Goal: Task Accomplishment & Management: Complete application form

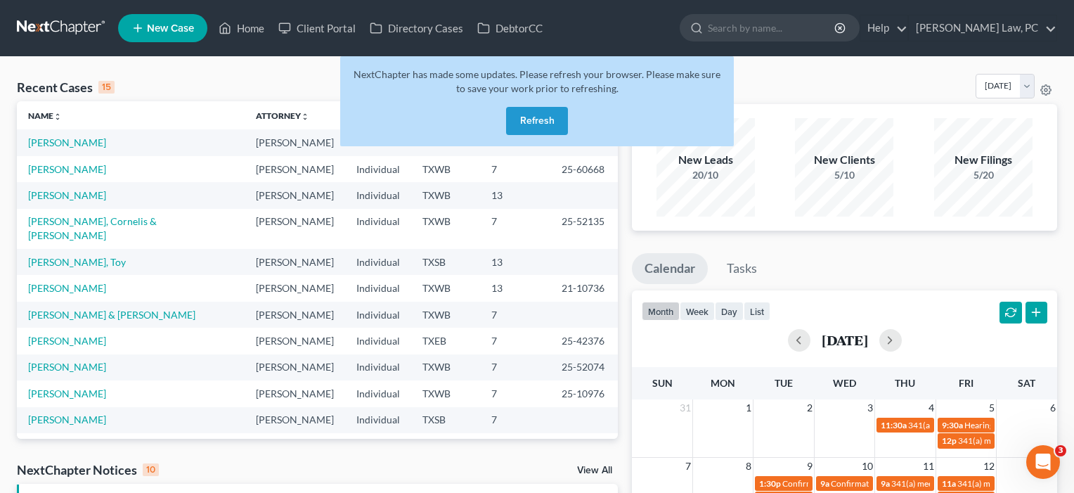
click at [543, 119] on button "Refresh" at bounding box center [537, 121] width 62 height 28
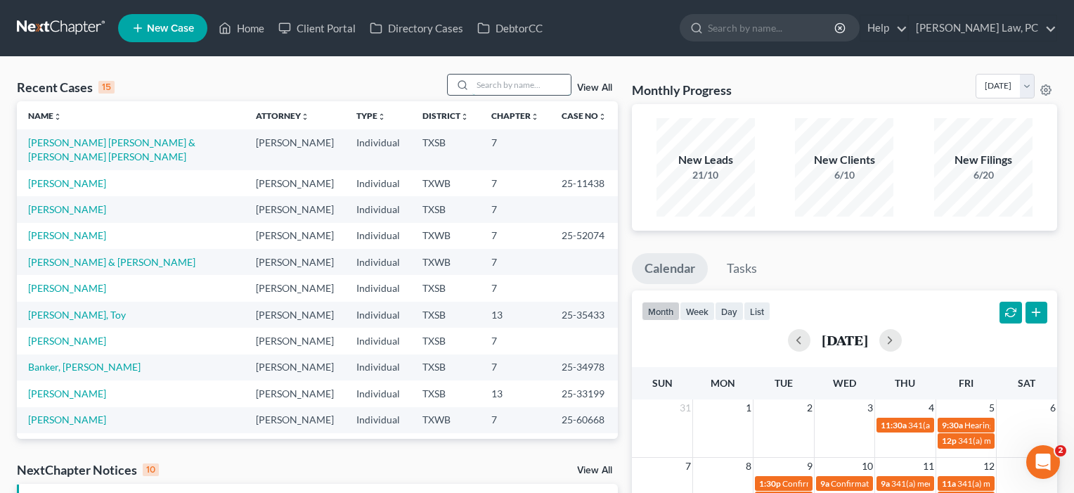
click at [506, 90] on input "search" at bounding box center [521, 85] width 98 height 20
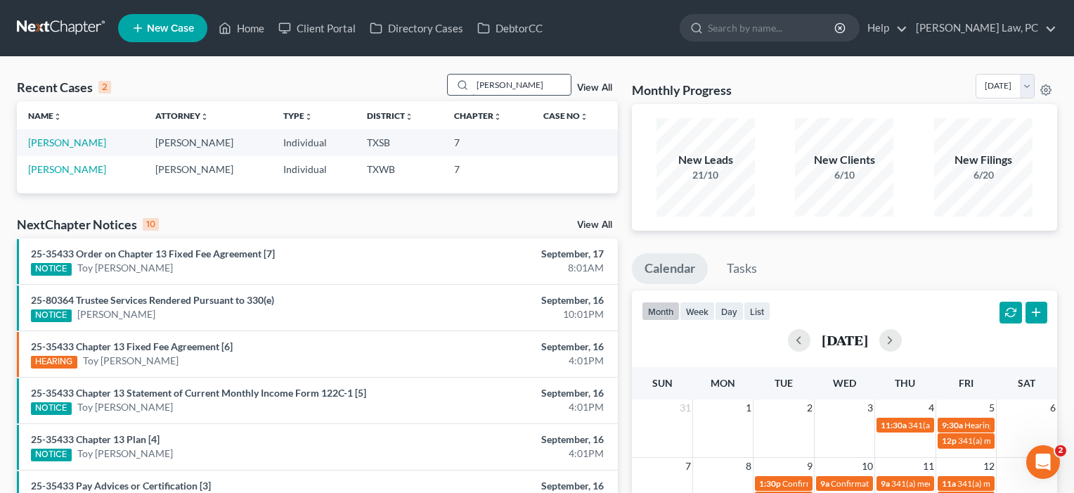
type input "[PERSON_NAME]"
drag, startPoint x: 506, startPoint y: 90, endPoint x: 44, endPoint y: 141, distance: 464.7
click at [44, 141] on link "[PERSON_NAME]" at bounding box center [67, 142] width 78 height 12
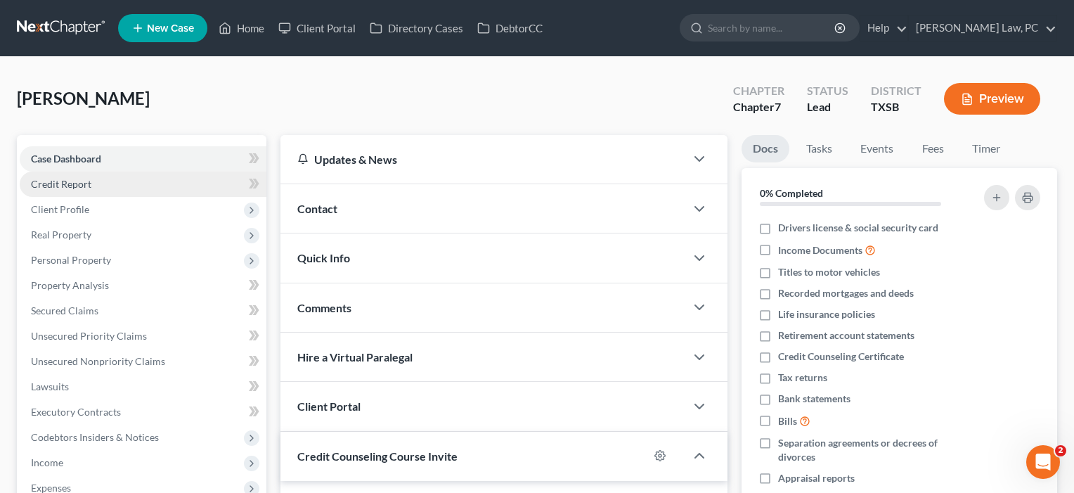
click at [70, 183] on span "Credit Report" at bounding box center [61, 184] width 60 height 12
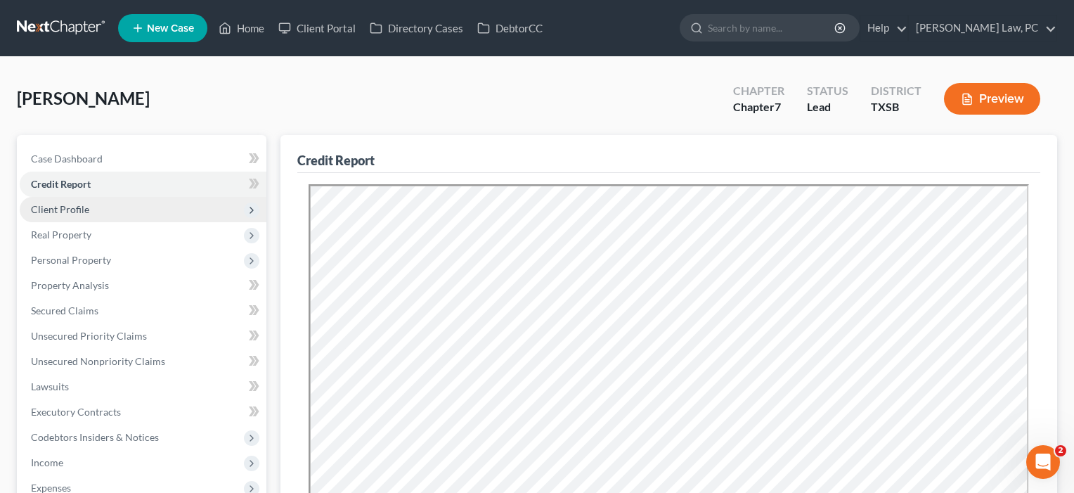
click at [67, 207] on span "Client Profile" at bounding box center [60, 209] width 58 height 12
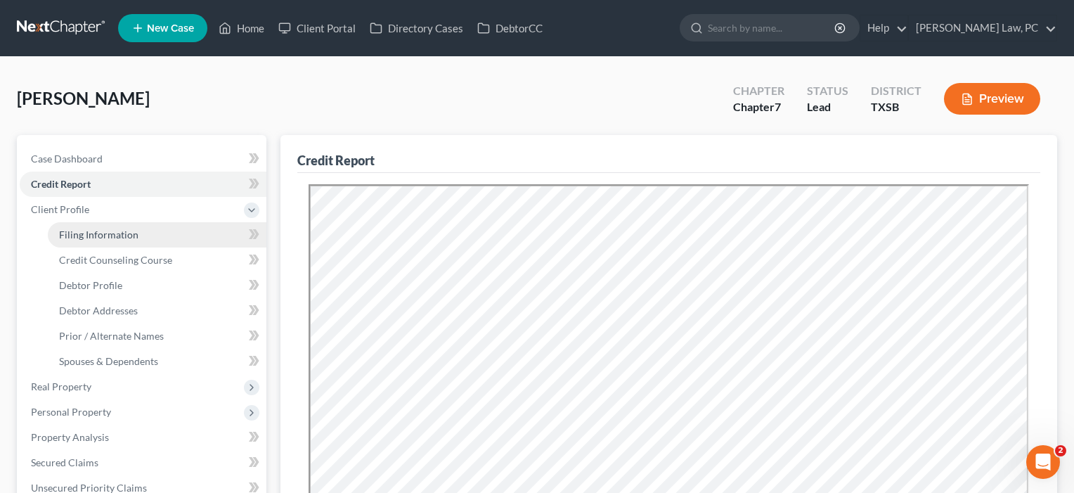
click at [70, 235] on span "Filing Information" at bounding box center [98, 234] width 79 height 12
select select "1"
select select "0"
select select "79"
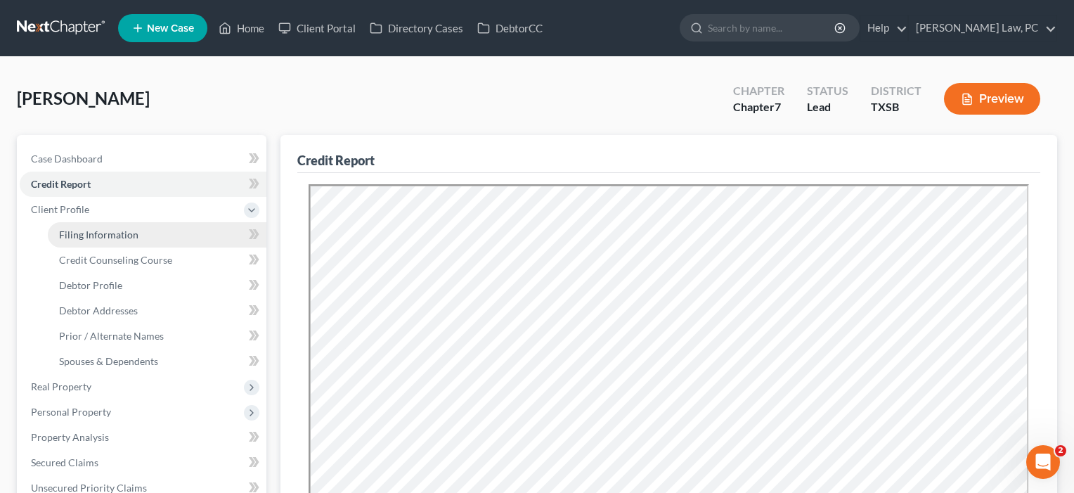
select select "2"
select select "45"
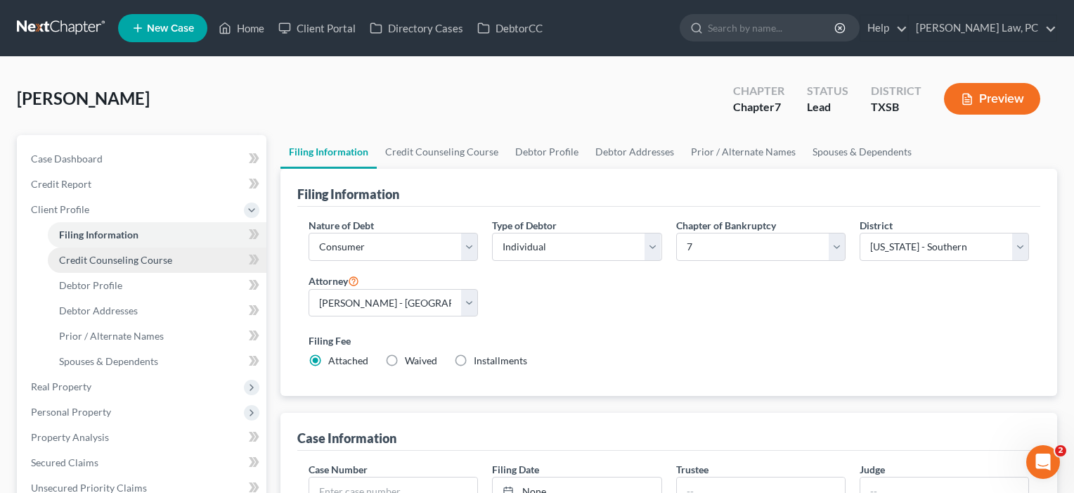
click at [75, 260] on span "Credit Counseling Course" at bounding box center [115, 260] width 113 height 12
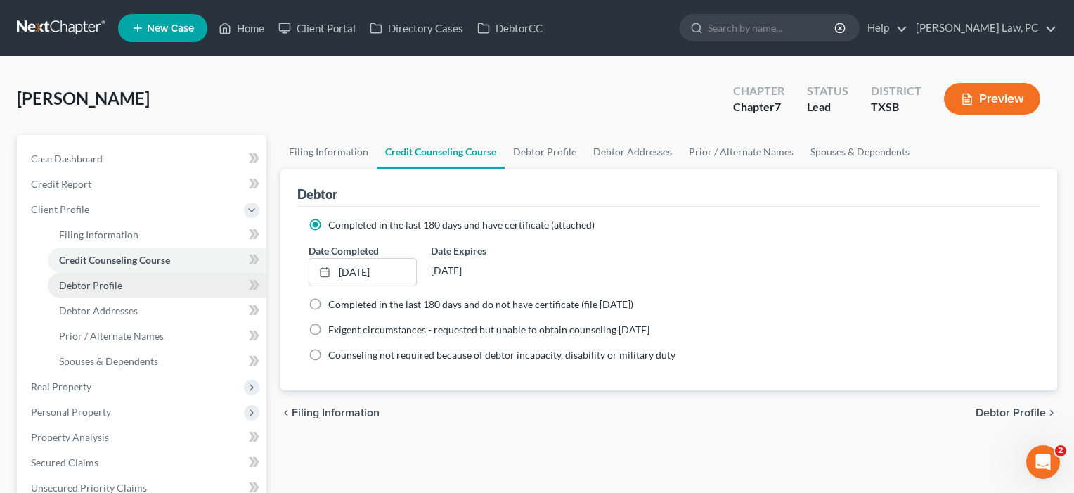
click at [77, 287] on span "Debtor Profile" at bounding box center [90, 285] width 63 height 12
select select "1"
select select "3"
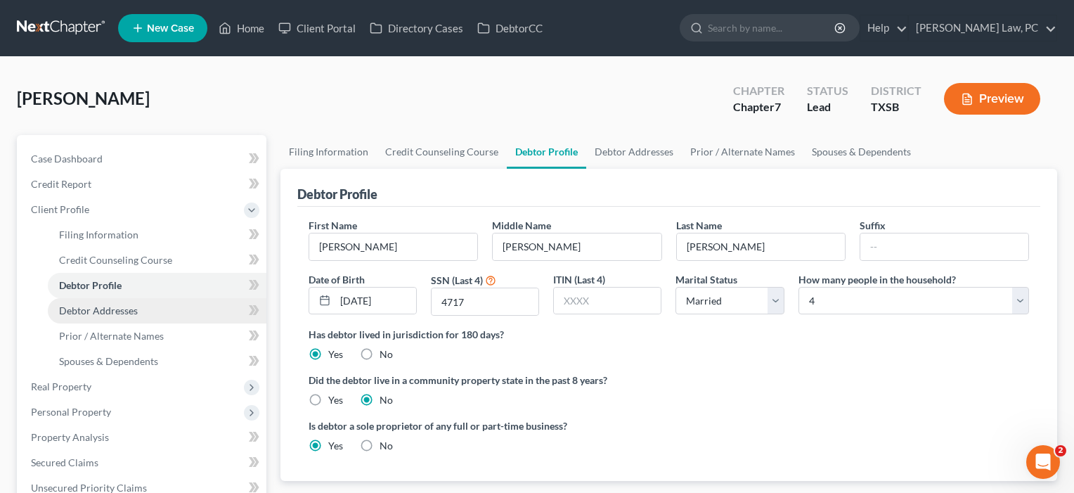
click at [78, 311] on span "Debtor Addresses" at bounding box center [98, 310] width 79 height 12
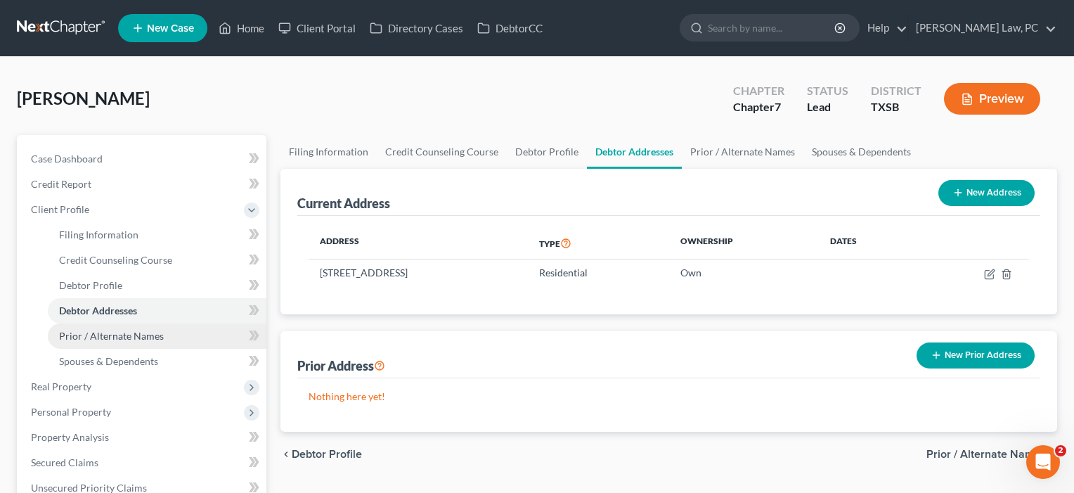
click at [78, 342] on link "Prior / Alternate Names" at bounding box center [157, 335] width 219 height 25
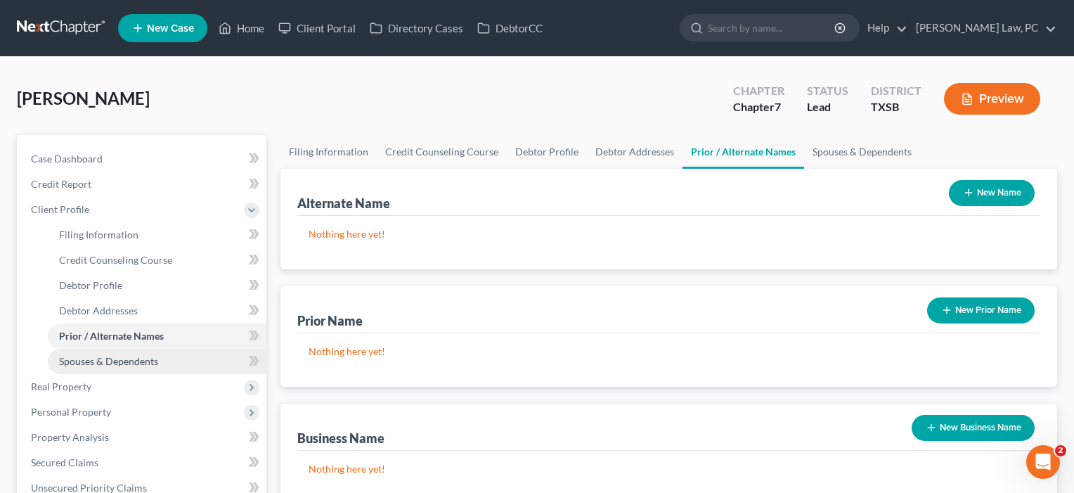
click at [79, 369] on link "Spouses & Dependents" at bounding box center [157, 361] width 219 height 25
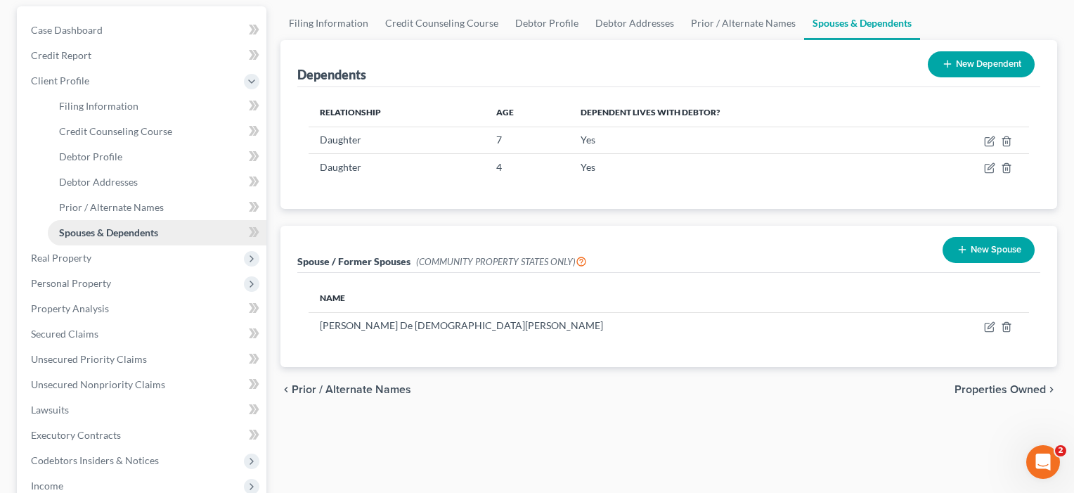
scroll to position [133, 0]
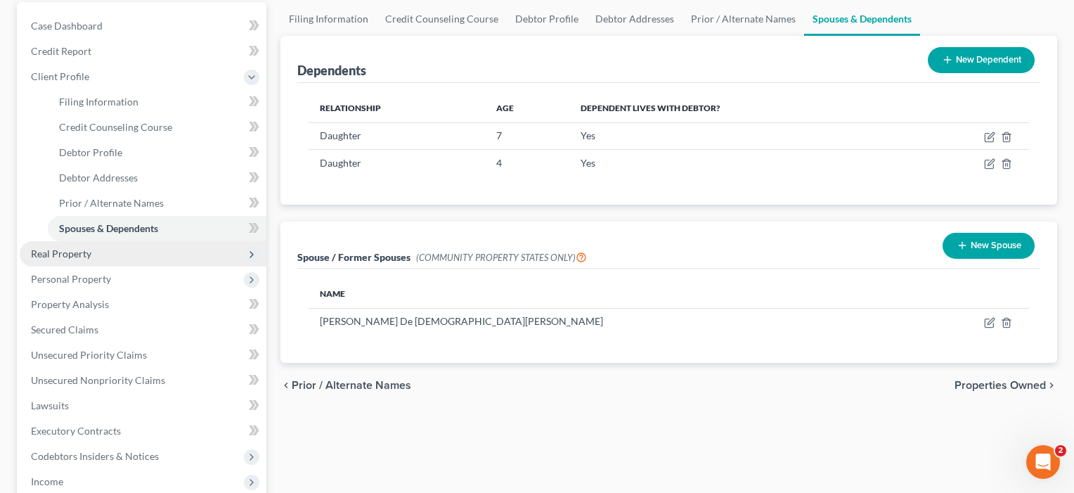
click at [62, 257] on span "Real Property" at bounding box center [61, 253] width 60 height 12
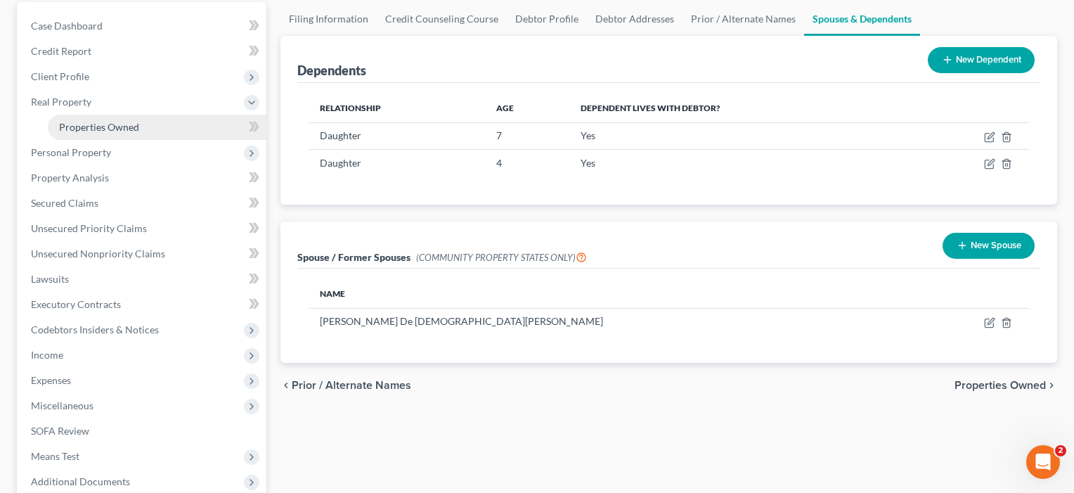
click at [117, 129] on span "Properties Owned" at bounding box center [99, 127] width 80 height 12
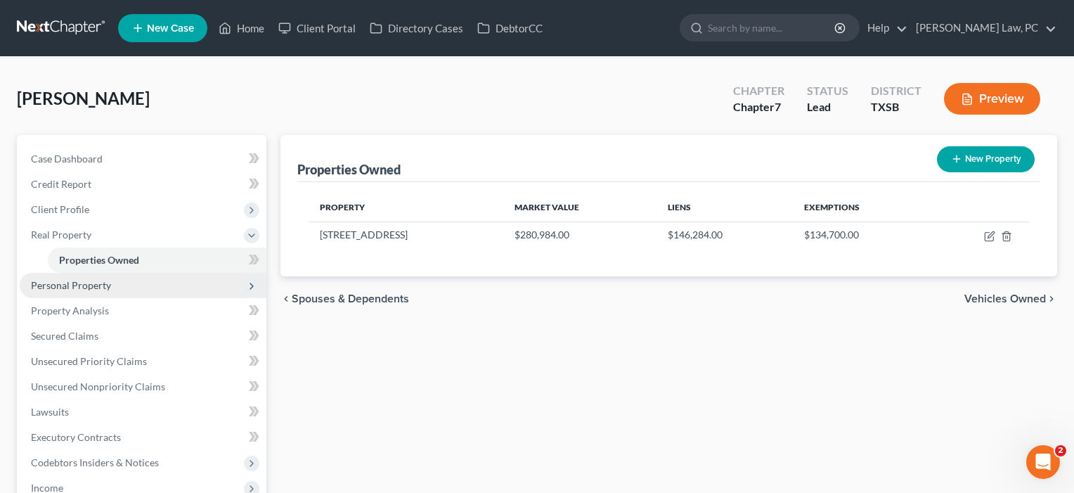
click at [77, 278] on span "Personal Property" at bounding box center [143, 285] width 247 height 25
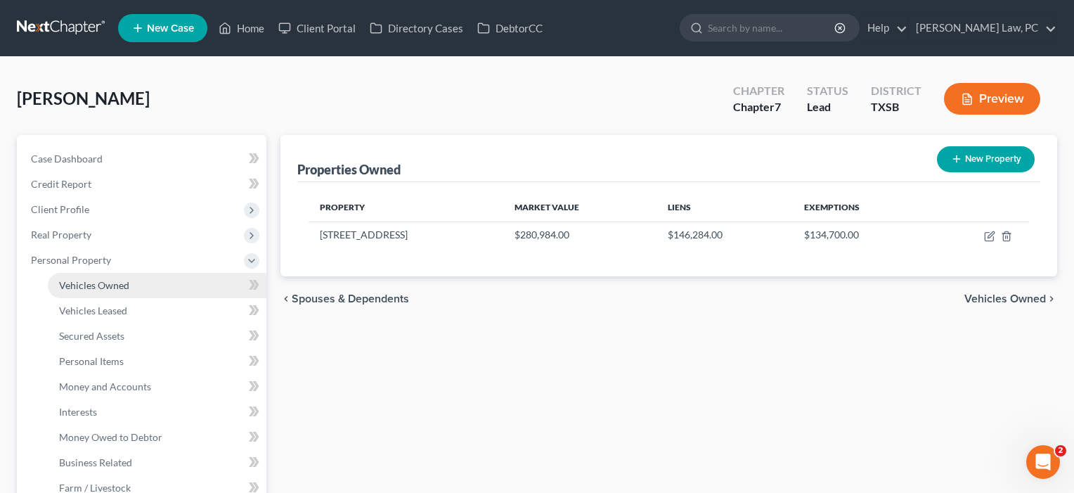
click at [72, 295] on link "Vehicles Owned" at bounding box center [157, 285] width 219 height 25
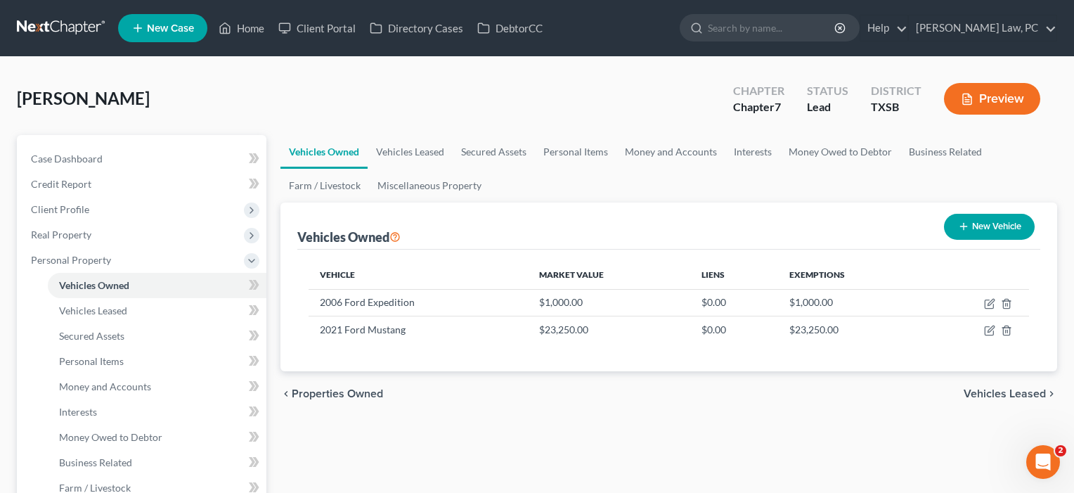
click at [987, 304] on icon "button" at bounding box center [989, 303] width 11 height 11
select select "0"
select select "20"
select select "3"
select select "0"
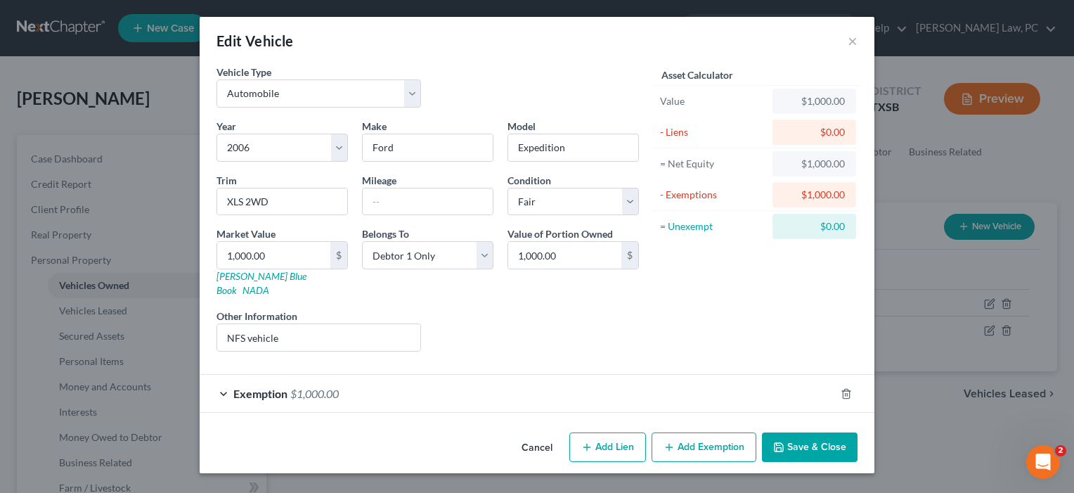
click at [472, 386] on div "Exemption $1,000.00" at bounding box center [518, 393] width 636 height 37
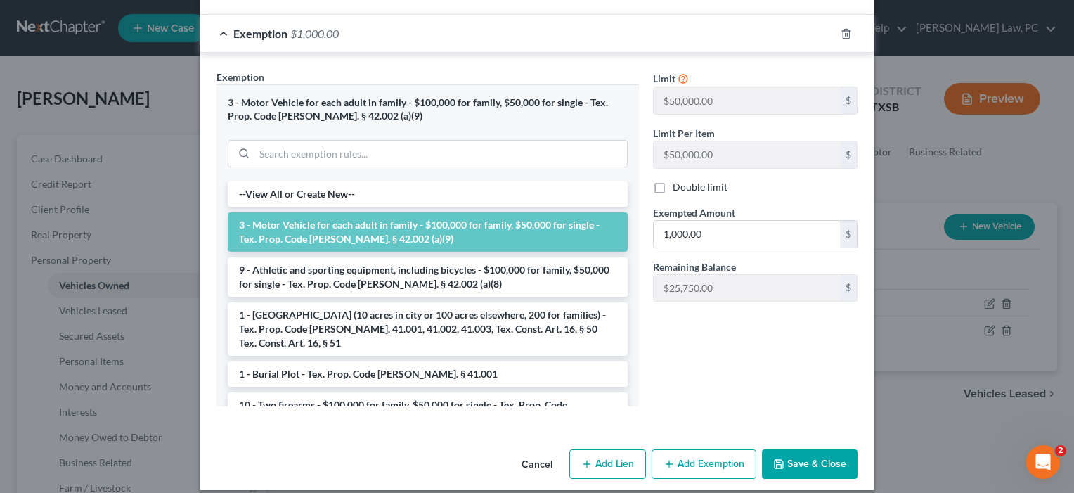
scroll to position [359, 0]
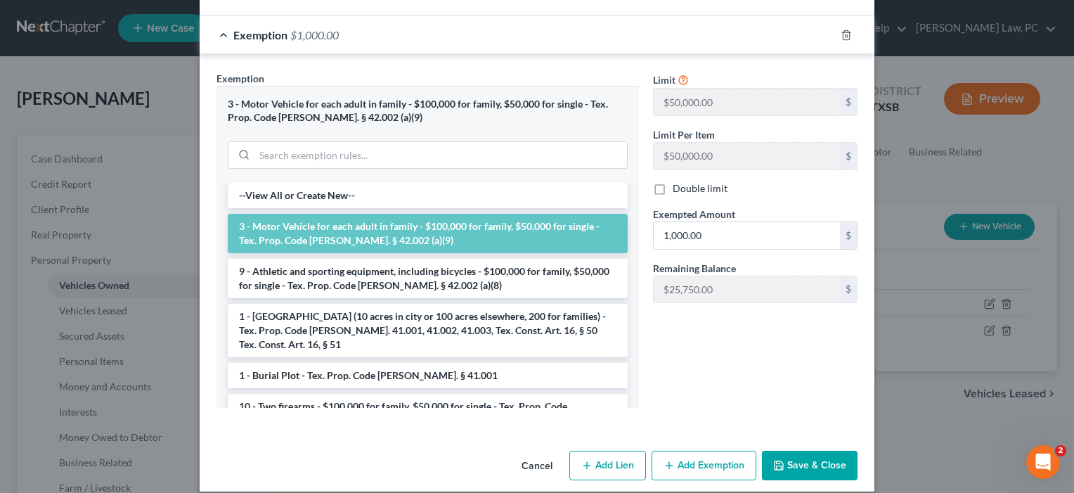
click at [805, 451] on button "Save & Close" at bounding box center [810, 466] width 96 height 30
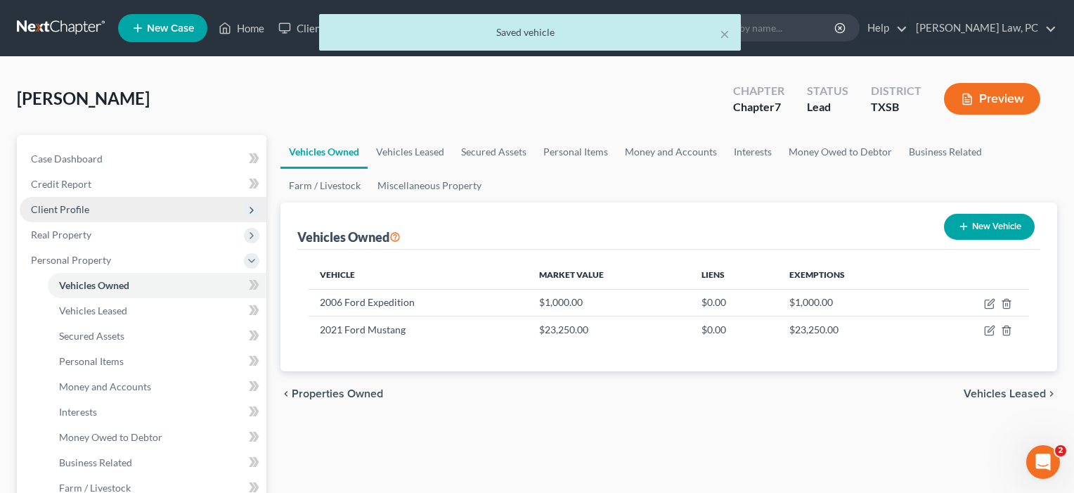
click at [79, 209] on span "Client Profile" at bounding box center [60, 209] width 58 height 12
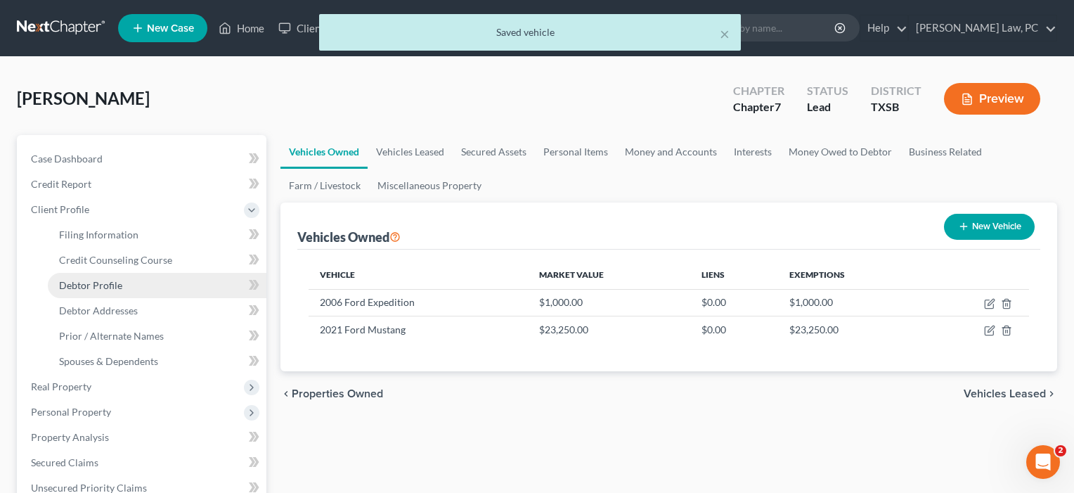
click at [103, 290] on span "Debtor Profile" at bounding box center [90, 285] width 63 height 12
select select "1"
select select "3"
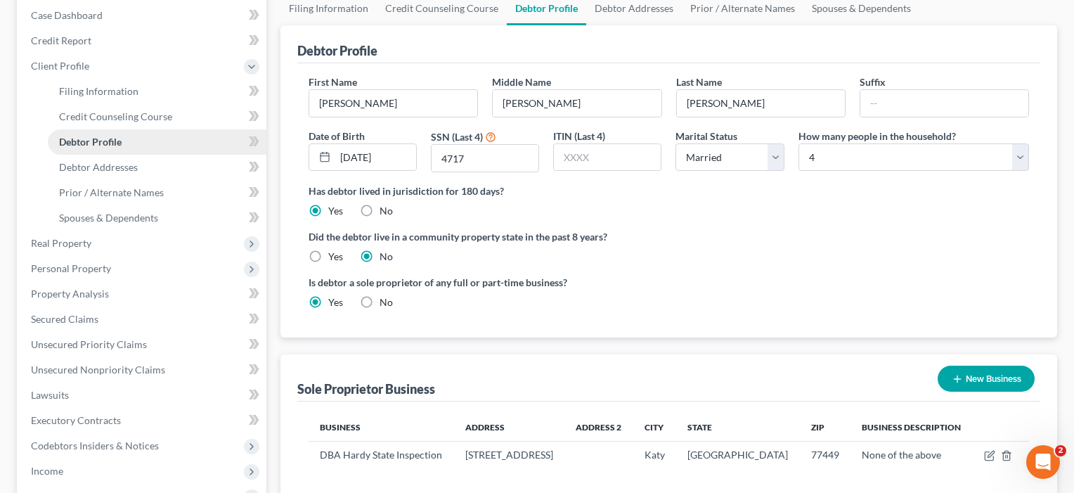
scroll to position [159, 0]
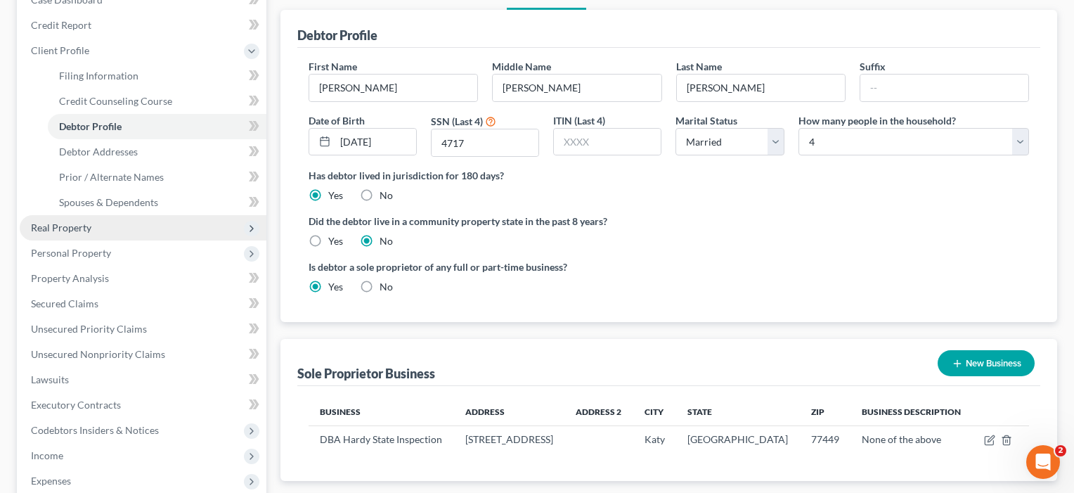
click at [69, 225] on span "Real Property" at bounding box center [61, 227] width 60 height 12
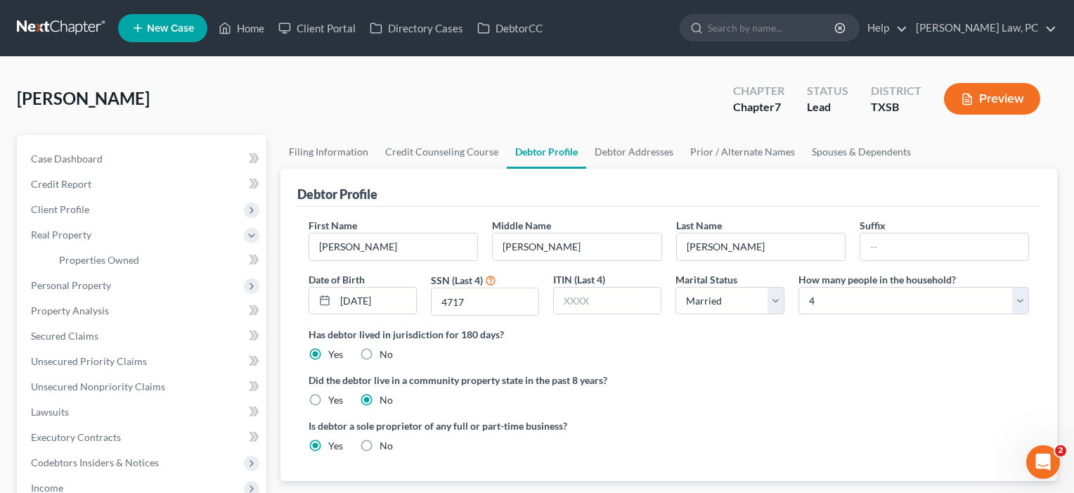
scroll to position [0, 0]
